Goal: Task Accomplishment & Management: Use online tool/utility

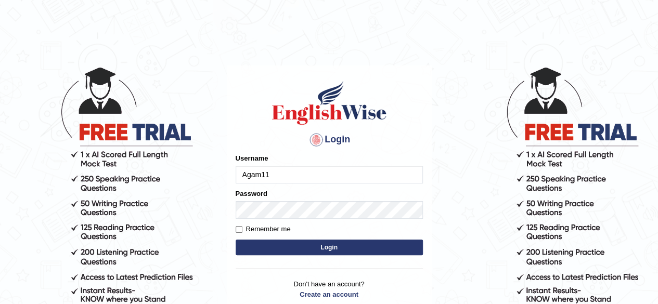
type input "Agam11"
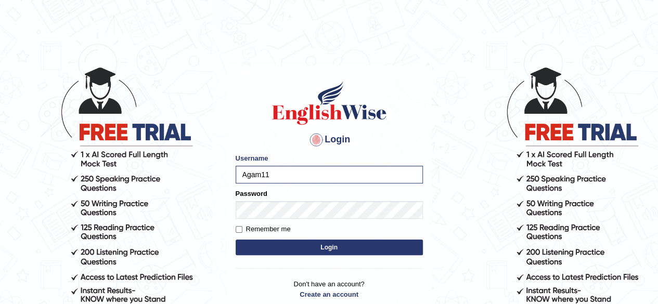
click at [319, 250] on button "Login" at bounding box center [329, 248] width 187 height 16
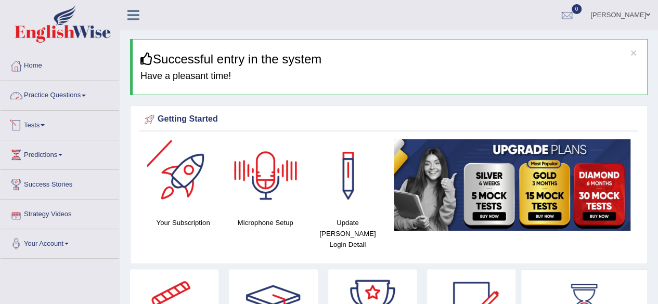
click at [79, 93] on link "Practice Questions" at bounding box center [60, 94] width 119 height 26
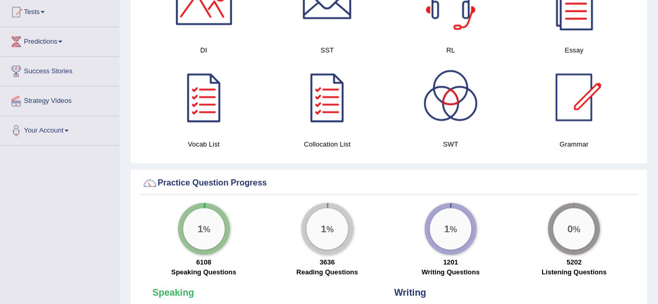
scroll to position [671, 0]
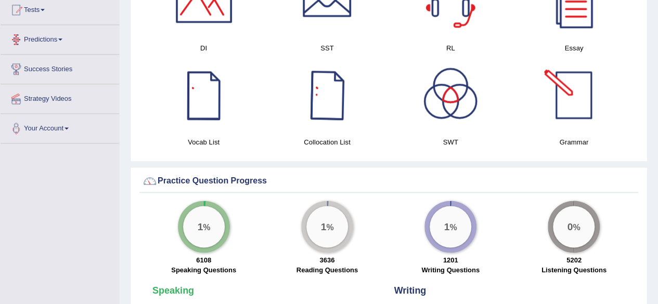
click at [93, 21] on li "Tests Take Practice Sectional Test Take Mock Test History" at bounding box center [60, 10] width 119 height 30
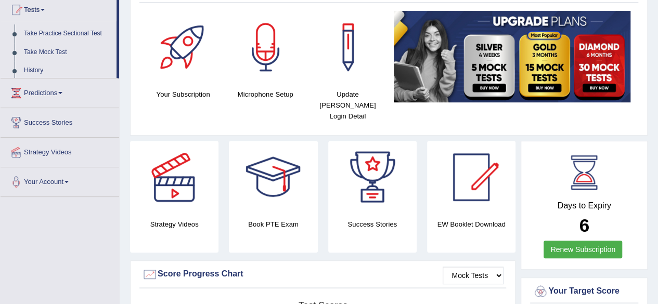
scroll to position [116, 0]
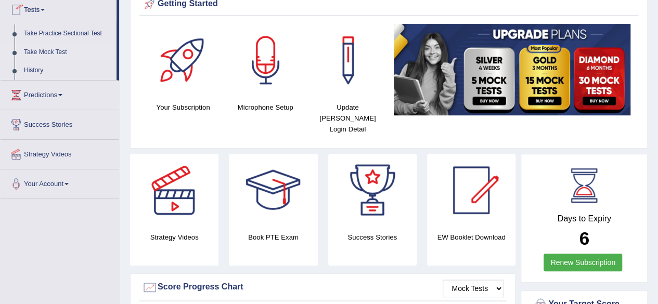
click at [50, 56] on link "Take Mock Test" at bounding box center [67, 52] width 97 height 19
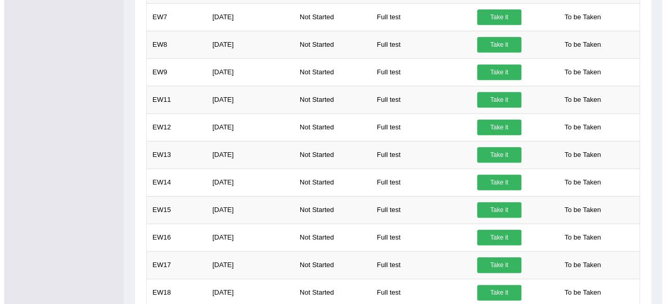
scroll to position [484, 0]
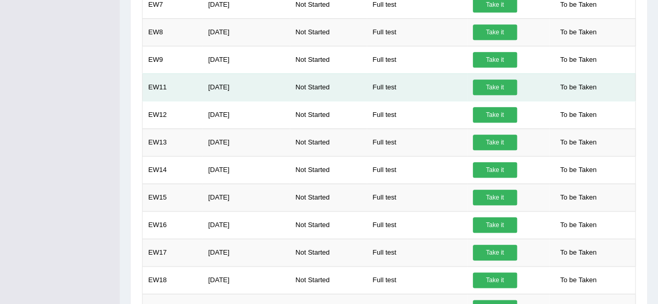
click at [499, 80] on link "Take it" at bounding box center [495, 88] width 44 height 16
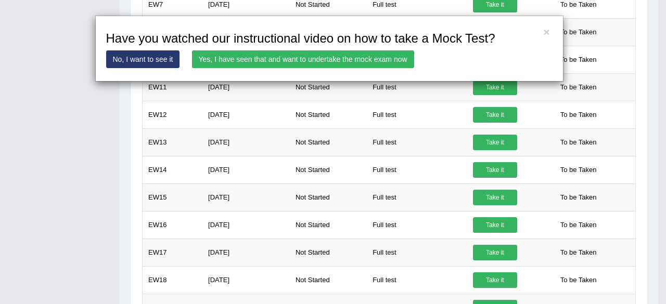
click at [327, 56] on link "Yes, I have seen that and want to undertake the mock exam now" at bounding box center [303, 59] width 222 height 18
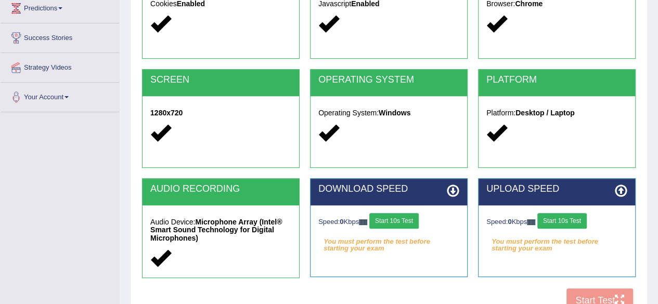
scroll to position [154, 0]
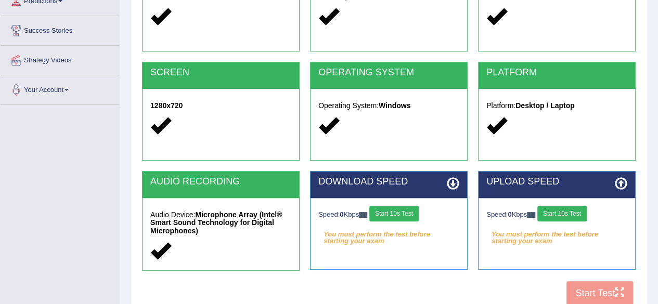
click at [412, 211] on button "Start 10s Test" at bounding box center [393, 214] width 49 height 16
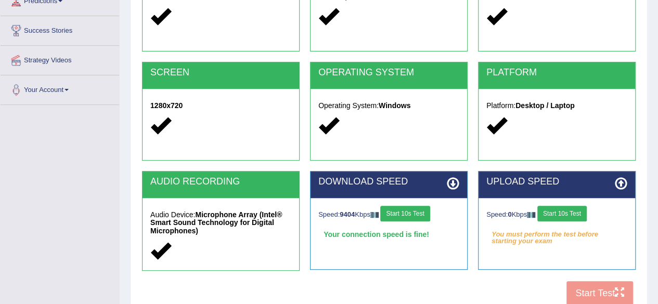
click at [578, 211] on button "Start 10s Test" at bounding box center [561, 214] width 49 height 16
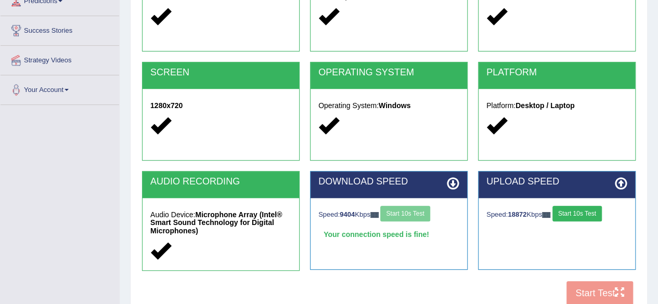
click at [590, 296] on div "COOKIES Cookies Enabled JAVASCRIPT Javascript Enabled BROWSER Browser: Chrome S…" at bounding box center [388, 132] width 499 height 358
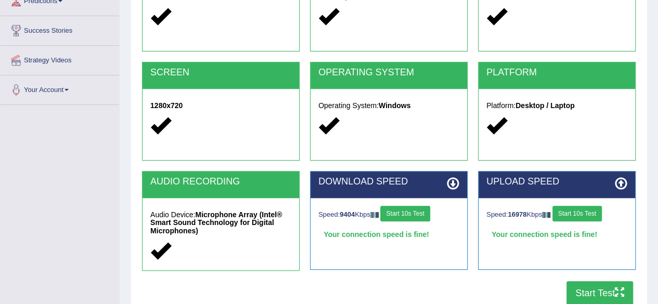
click at [590, 296] on button "Start Test" at bounding box center [600, 293] width 67 height 24
click at [587, 289] on button "Start Test" at bounding box center [600, 293] width 67 height 24
